Goal: Obtain resource: Download file/media

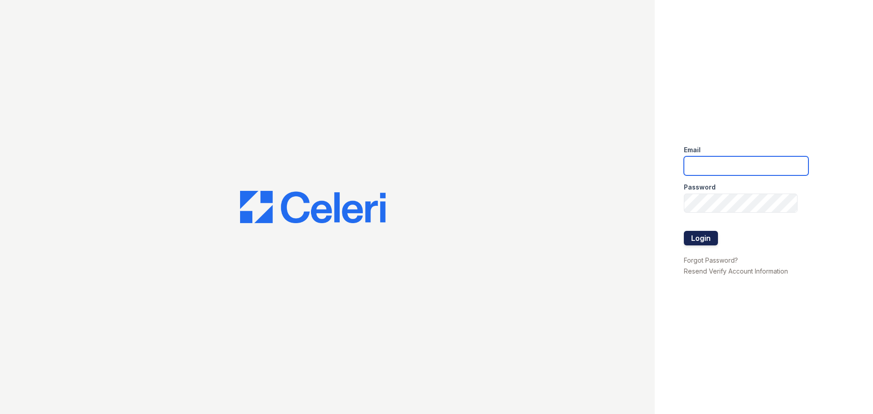
type input "[EMAIL_ADDRESS][DOMAIN_NAME]"
click at [704, 240] on button "Login" at bounding box center [701, 238] width 34 height 15
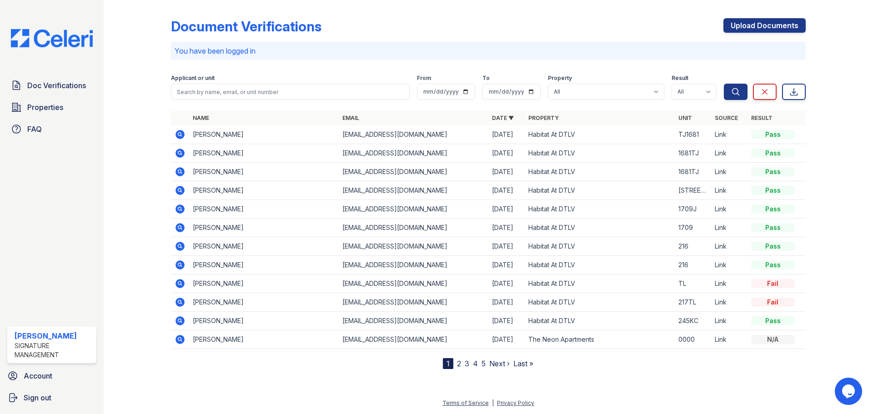
click at [179, 133] on icon at bounding box center [180, 134] width 11 height 11
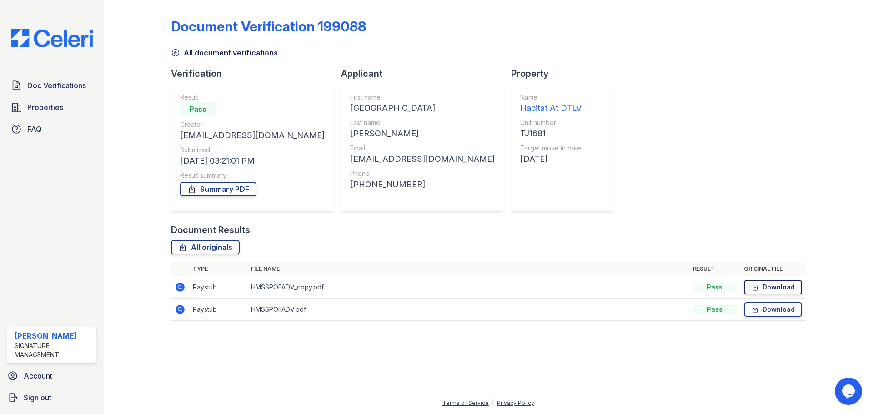
click at [774, 288] on link "Download" at bounding box center [773, 287] width 58 height 15
click at [764, 303] on link "Download" at bounding box center [773, 310] width 58 height 15
click at [227, 198] on div "Result Pass Creator chinaannsmith10@gmail.com Submitted 10/01/25 03:21:01 PM Re…" at bounding box center [252, 147] width 145 height 109
click at [229, 188] on link "Summary PDF" at bounding box center [218, 189] width 76 height 15
click at [56, 88] on span "Doc Verifications" at bounding box center [56, 85] width 59 height 11
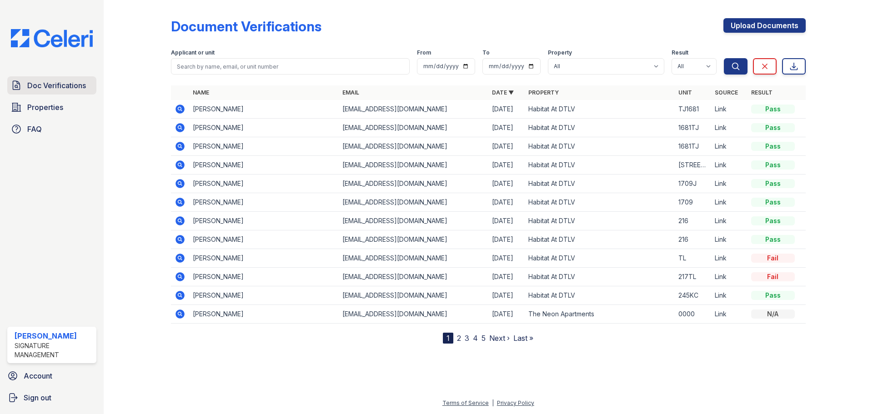
click at [52, 87] on span "Doc Verifications" at bounding box center [56, 85] width 59 height 11
click at [180, 127] on icon at bounding box center [179, 127] width 2 height 2
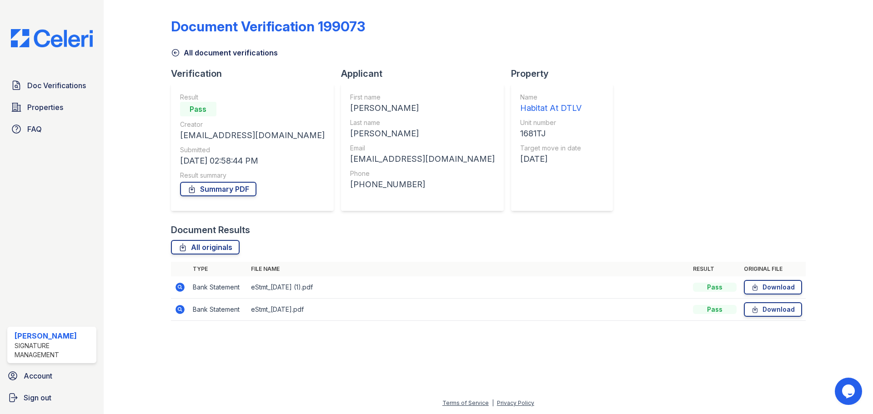
click at [768, 297] on td "Download" at bounding box center [774, 288] width 66 height 22
click at [768, 292] on link "Download" at bounding box center [773, 287] width 58 height 15
click at [777, 309] on link "Download" at bounding box center [773, 310] width 58 height 15
click at [216, 191] on link "Summary PDF" at bounding box center [218, 189] width 76 height 15
